Goal: Transaction & Acquisition: Download file/media

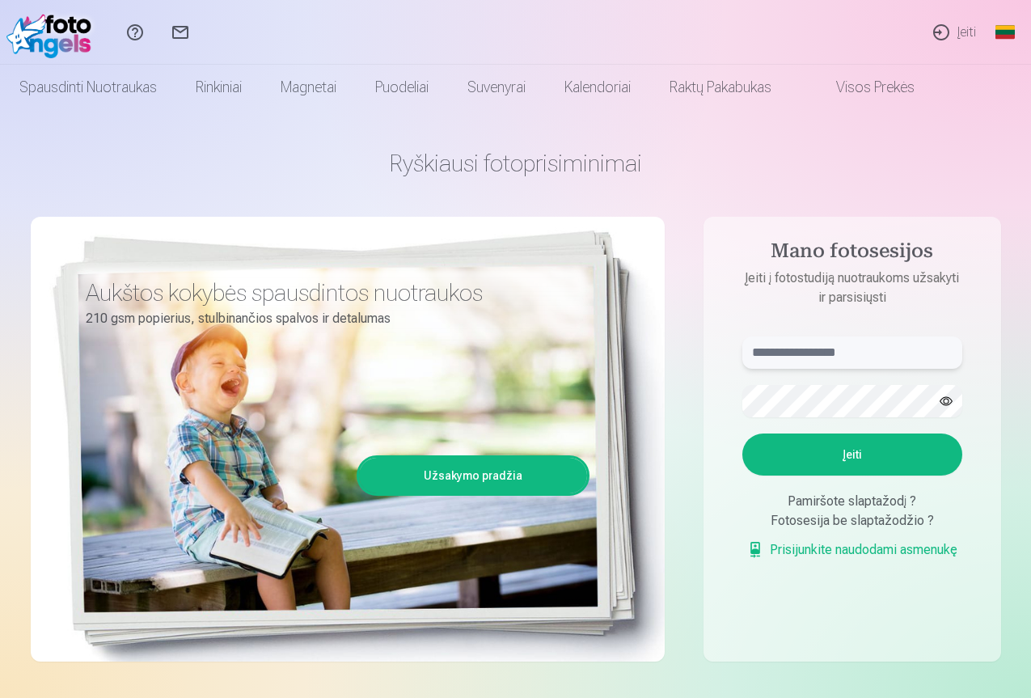
click at [757, 352] on input "text" at bounding box center [852, 352] width 220 height 32
type input "**********"
click at [857, 451] on button "Įeiti" at bounding box center [852, 454] width 220 height 42
click at [945, 397] on button "button" at bounding box center [946, 401] width 31 height 31
click at [846, 450] on button "Įeiti" at bounding box center [852, 454] width 220 height 42
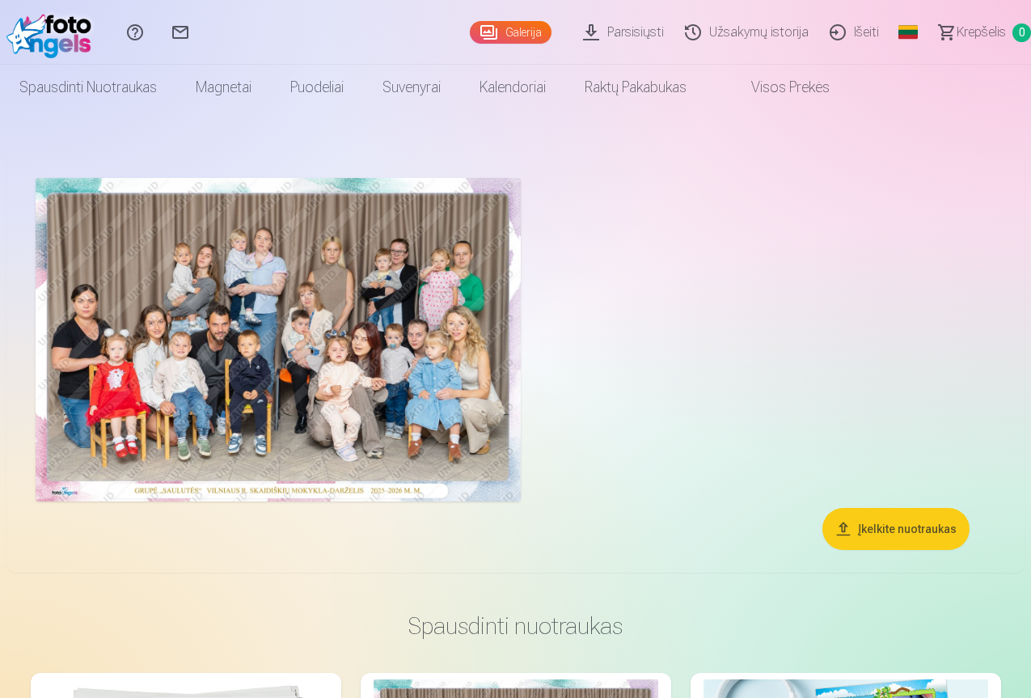
click at [376, 368] on img at bounding box center [278, 339] width 485 height 323
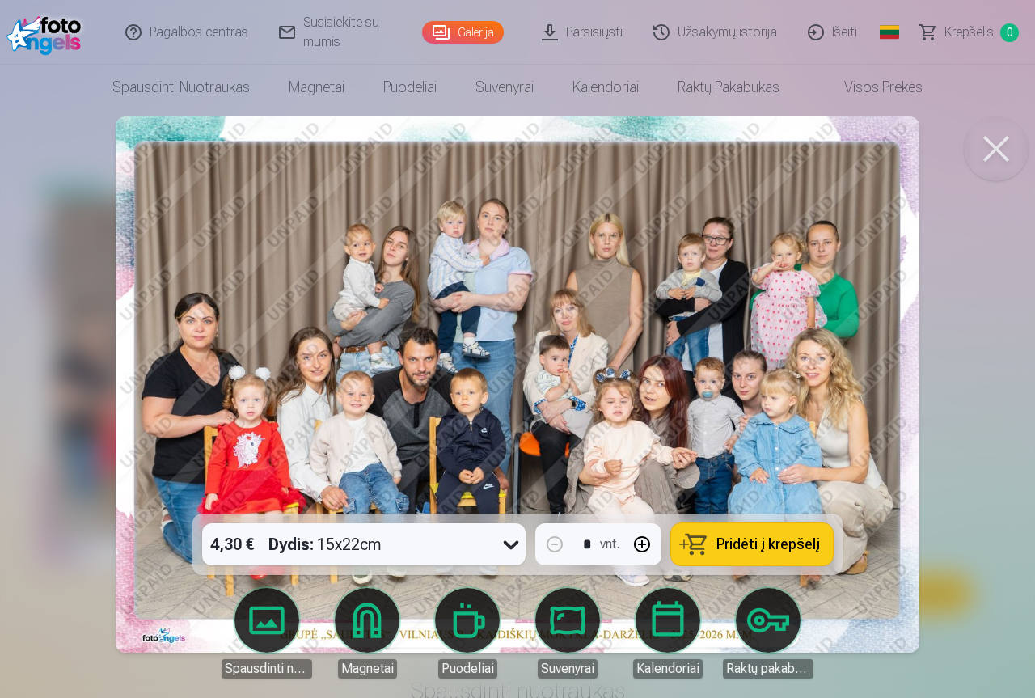
click at [592, 36] on link "Parsisiųsti" at bounding box center [583, 32] width 112 height 65
